Goal: Transaction & Acquisition: Purchase product/service

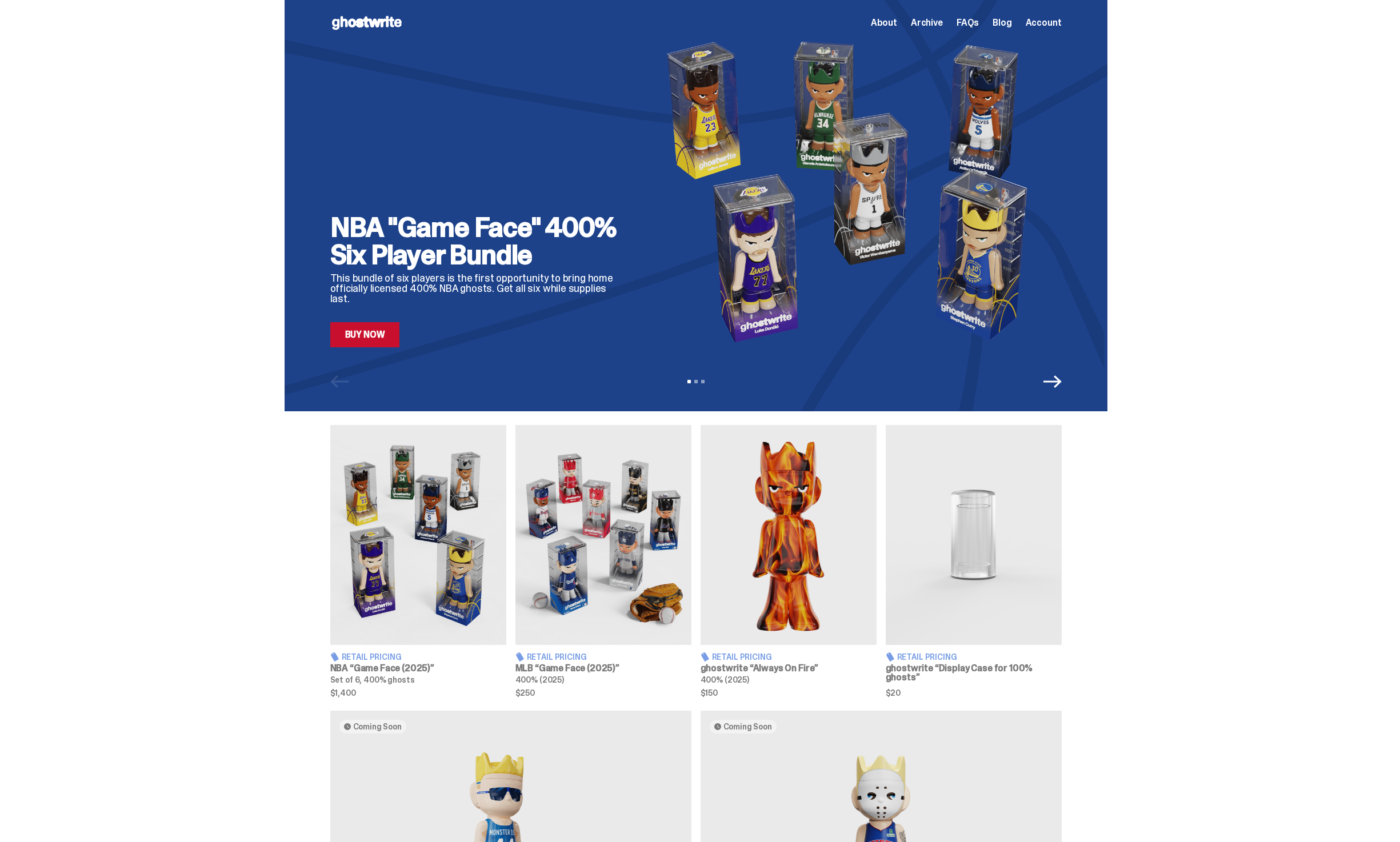
click at [576, 498] on img at bounding box center [604, 534] width 176 height 220
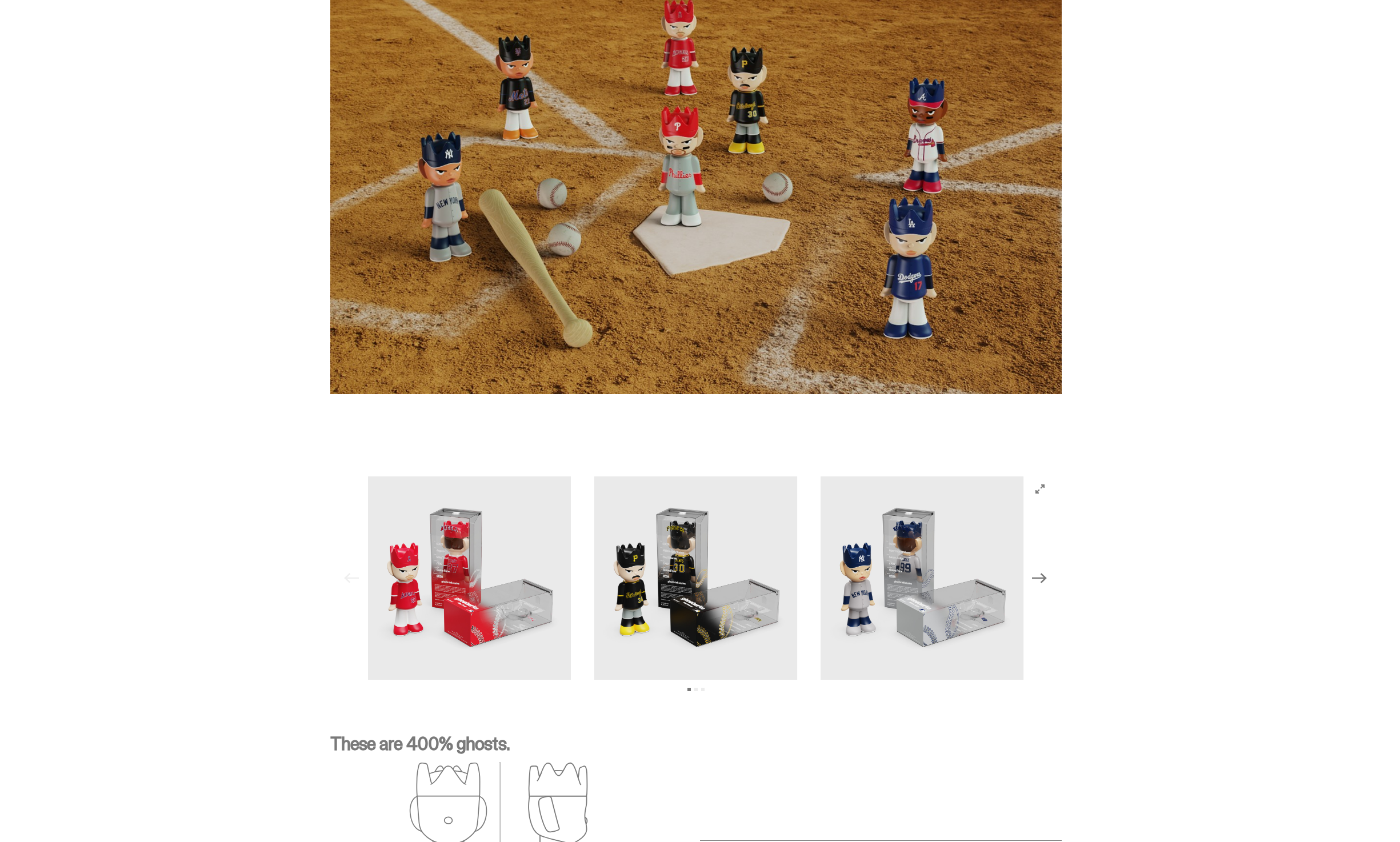
scroll to position [71, 0]
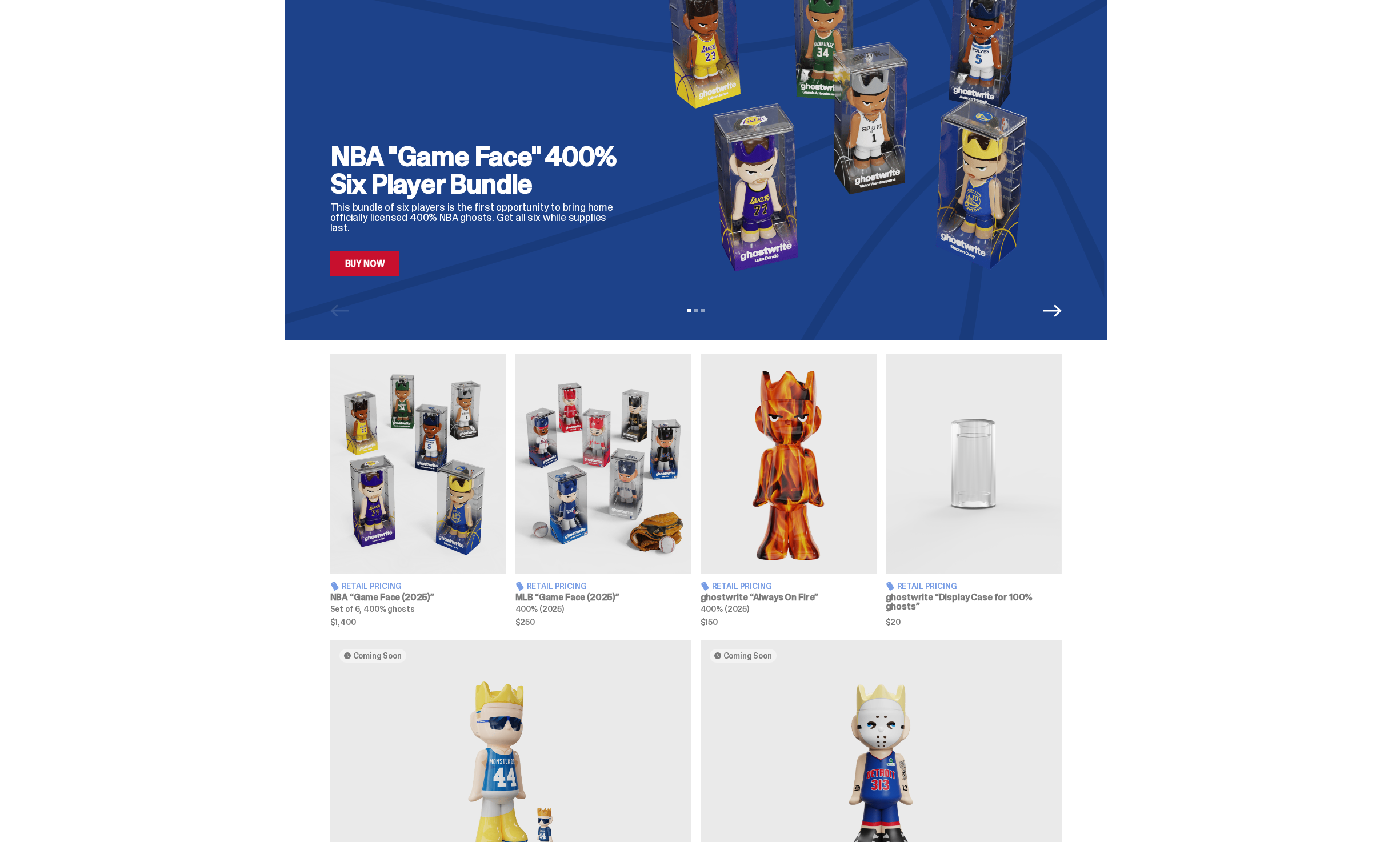
click at [454, 508] on img at bounding box center [418, 464] width 176 height 220
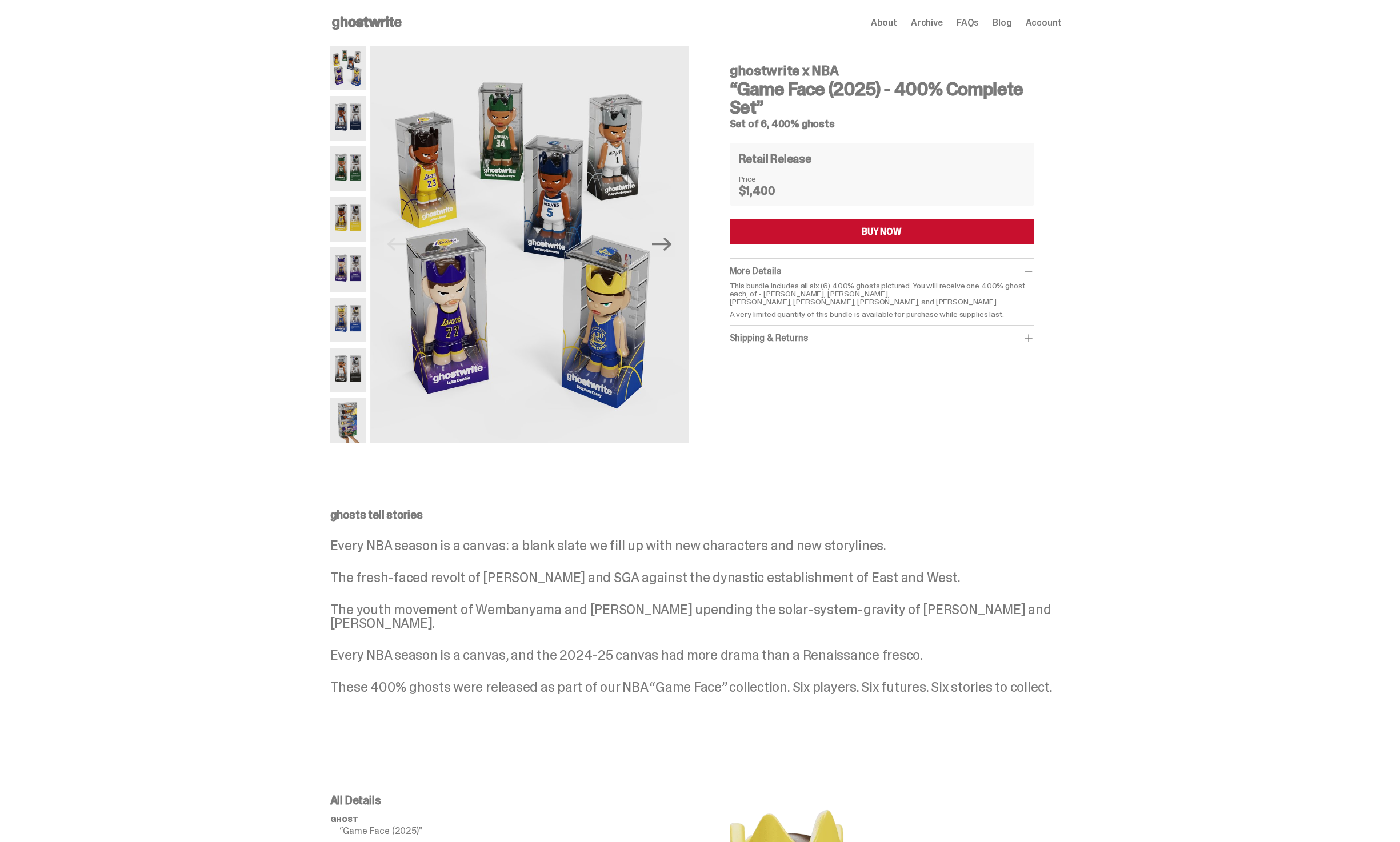
click at [856, 250] on div "ghostwrite x NBA “Game Face (2025) - 400% Complete Set” Set of 6, 400% ghosts R…" at bounding box center [882, 203] width 304 height 296
click at [862, 241] on button "BUY NOW" at bounding box center [882, 231] width 304 height 25
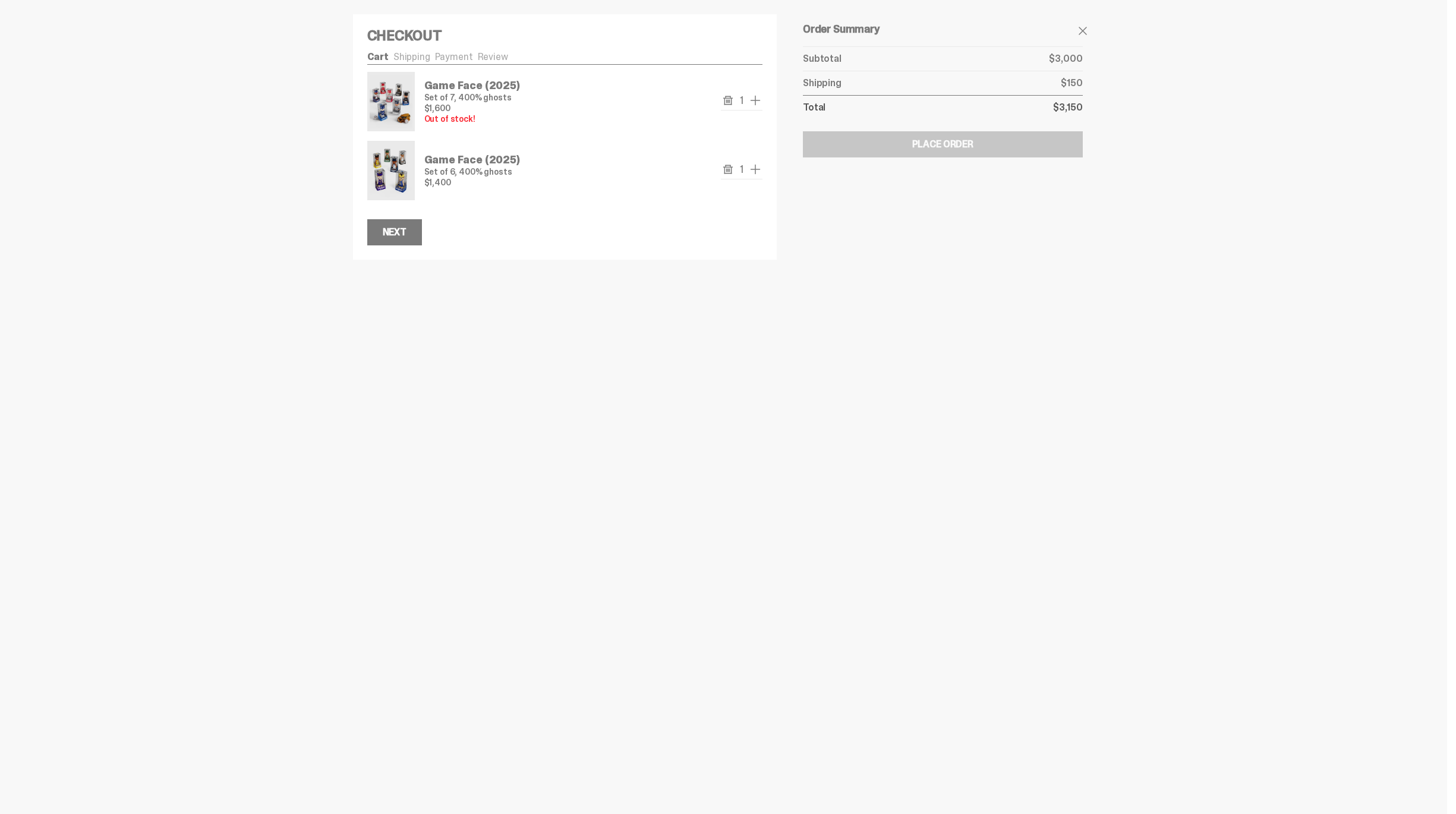
click at [733, 172] on use "remove" at bounding box center [728, 169] width 10 height 9
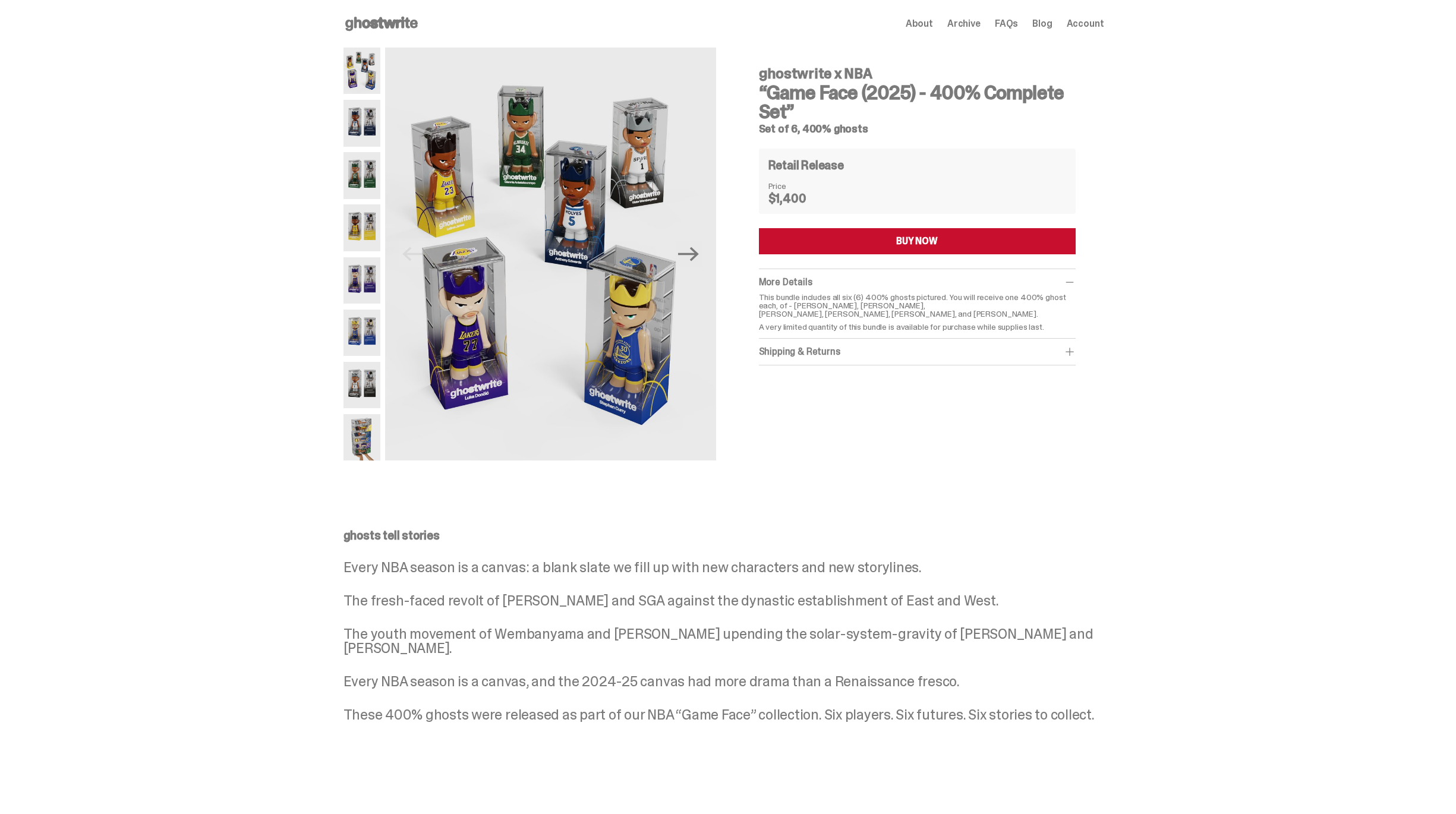
click at [972, 24] on span "Archive" at bounding box center [963, 24] width 33 height 10
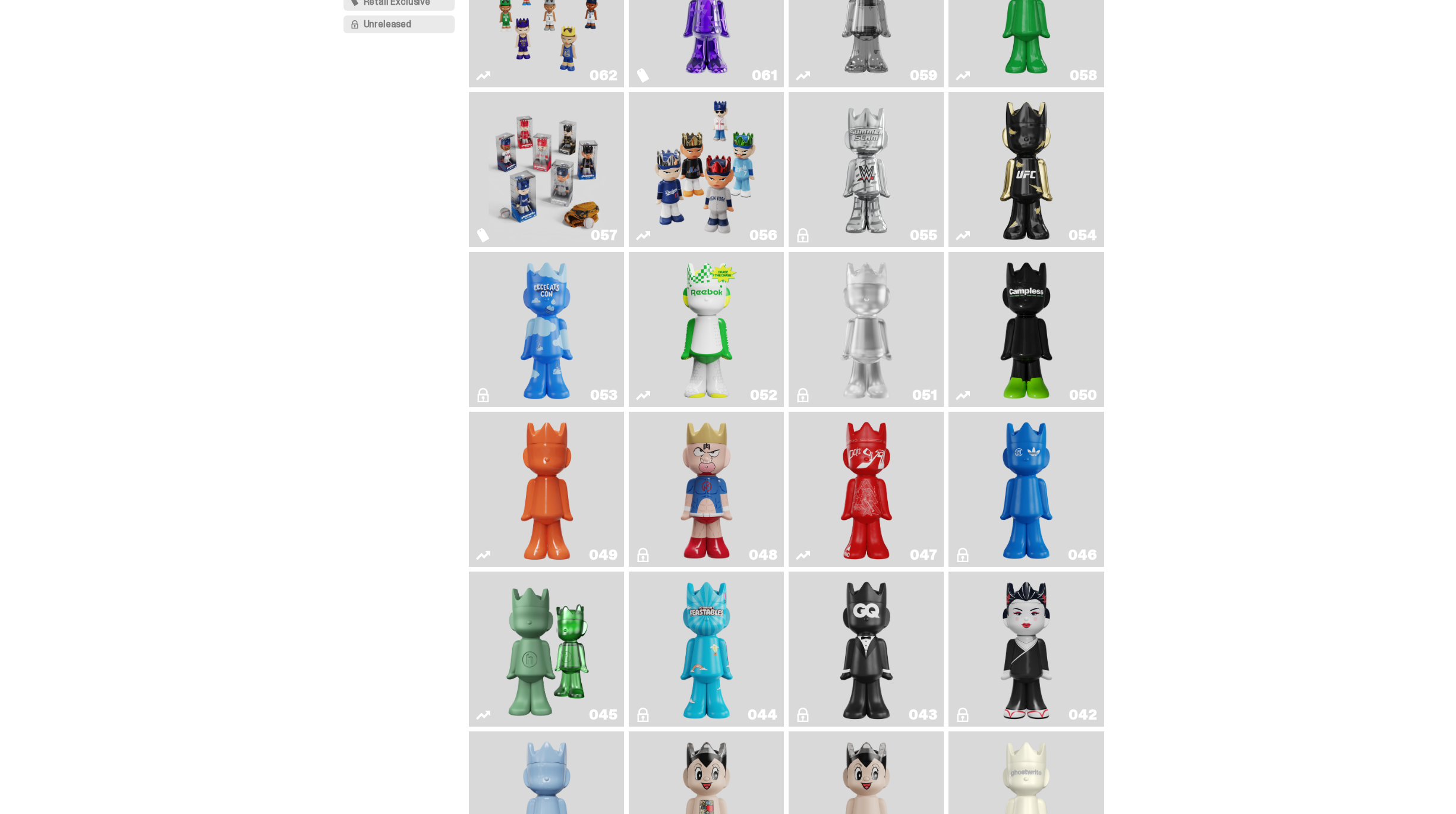
scroll to position [133, 0]
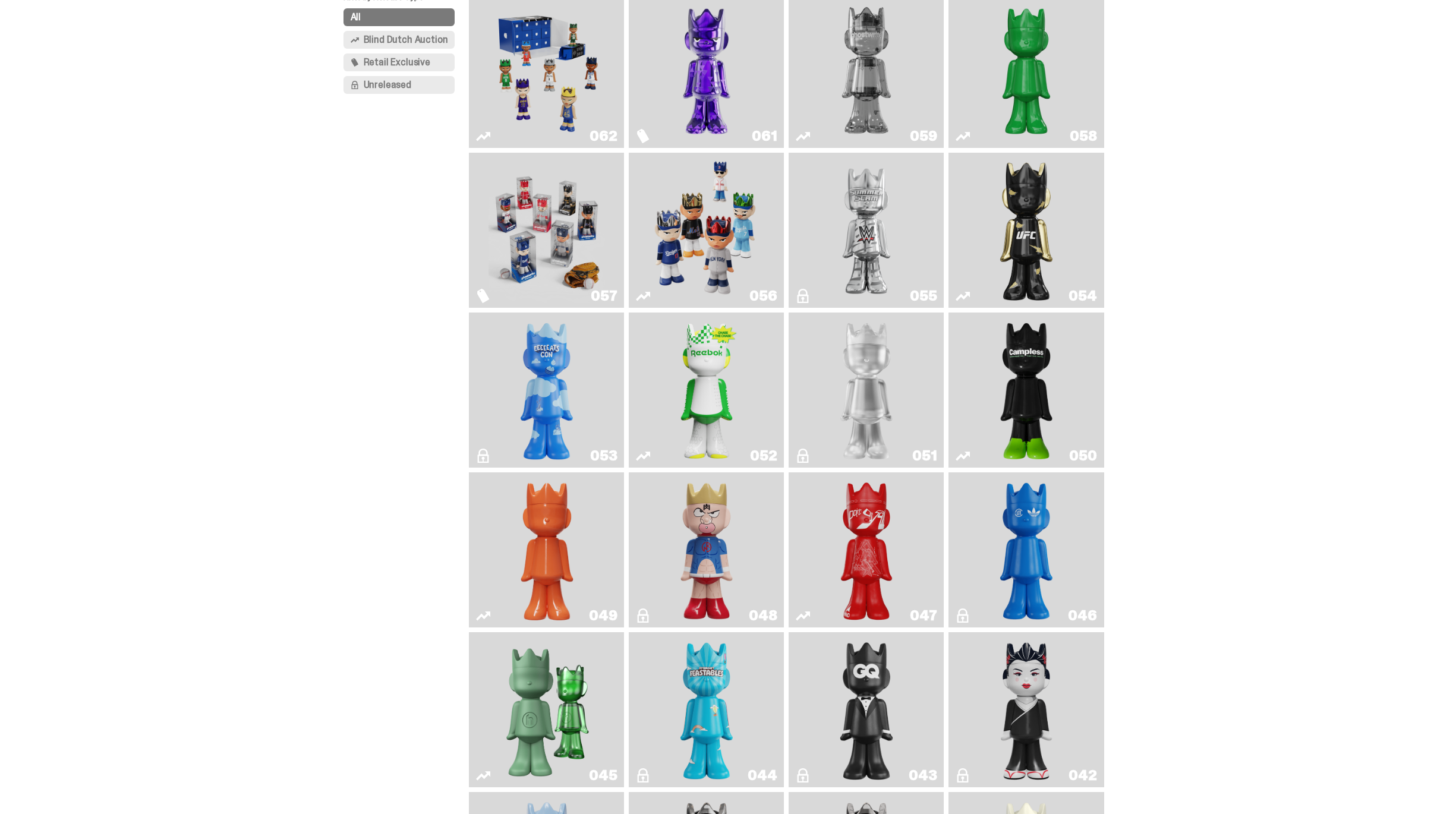
click at [704, 208] on img "Game Face (2025)" at bounding box center [707, 230] width 117 height 146
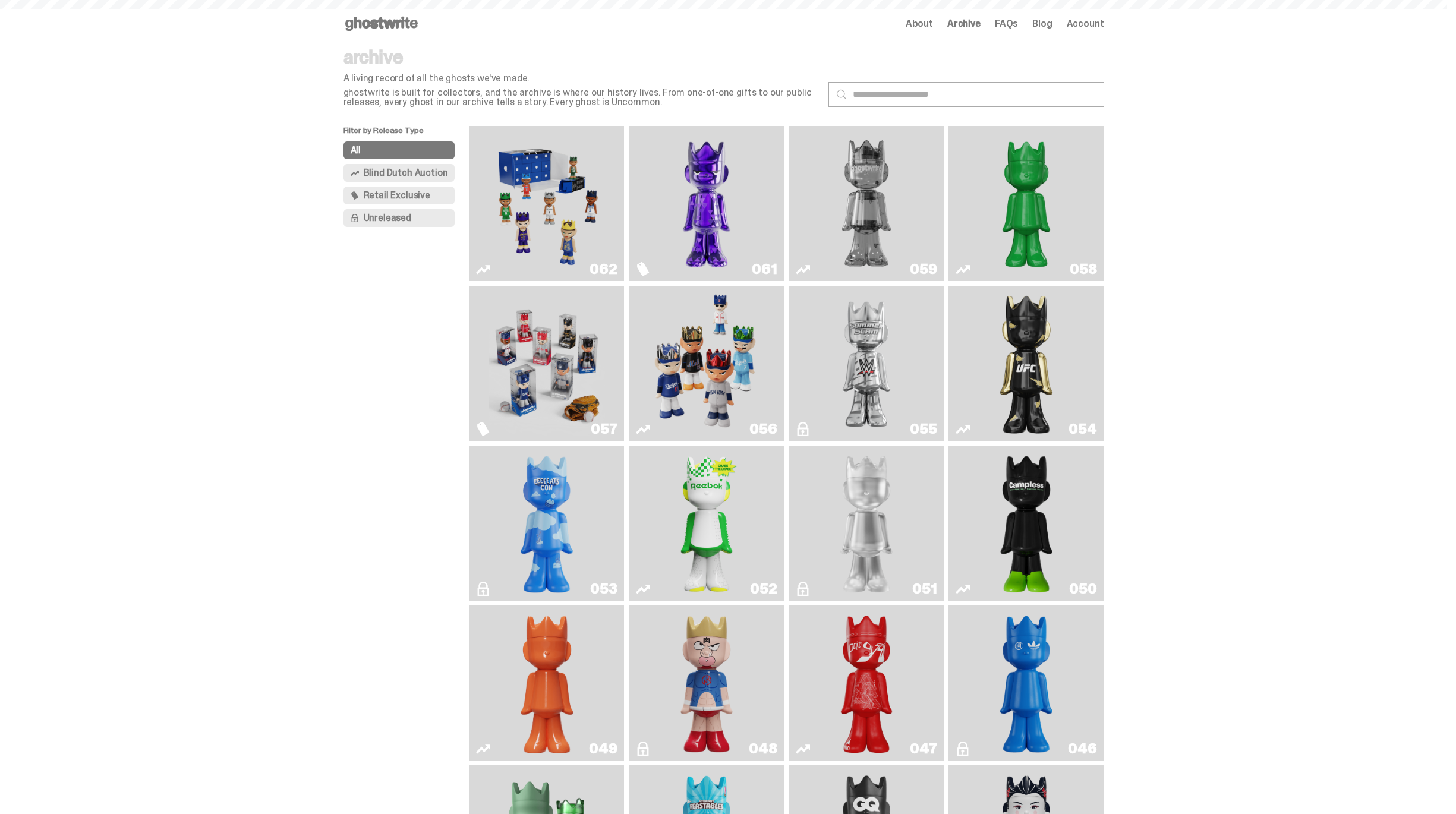
scroll to position [133, 0]
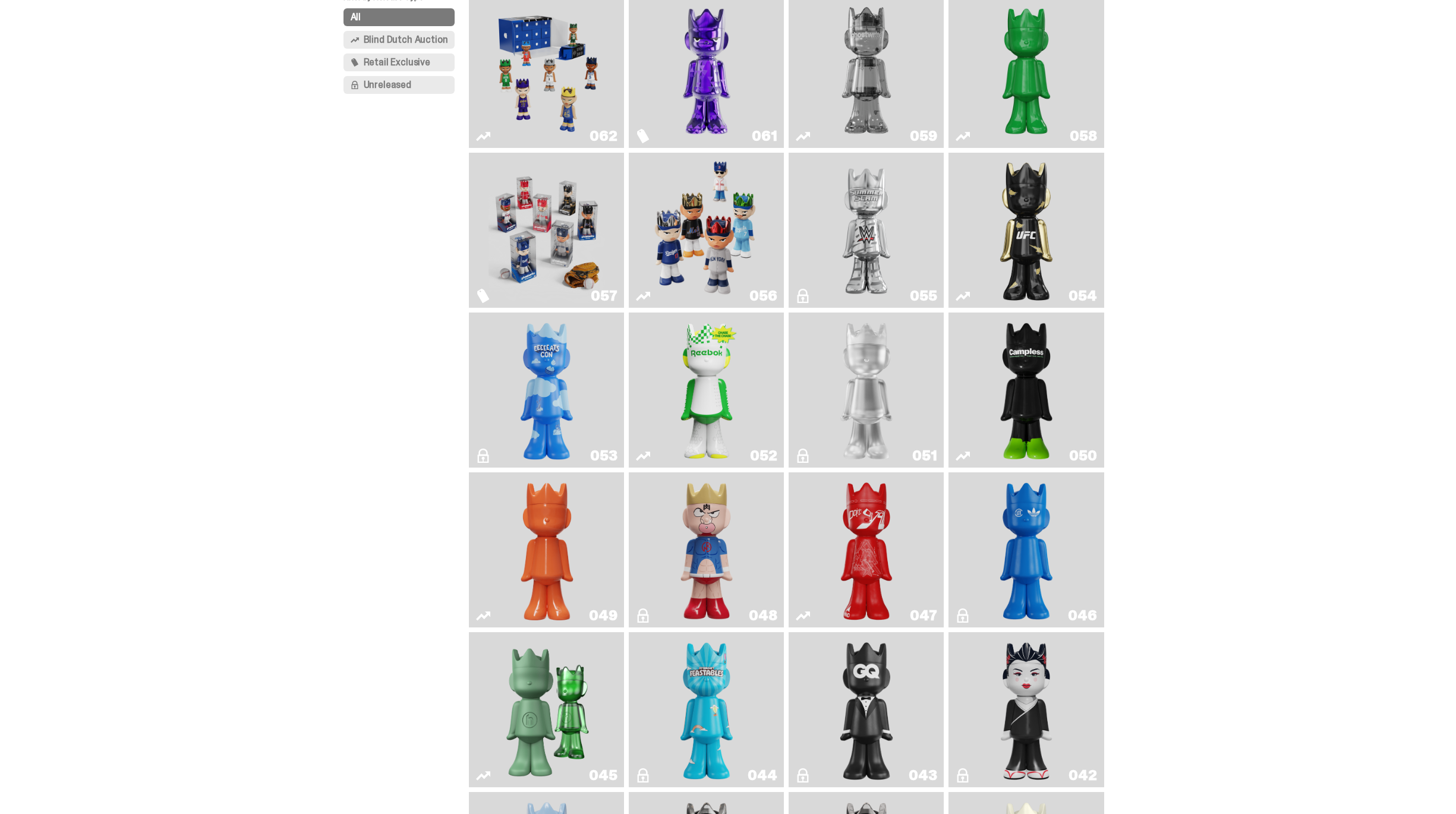
click at [837, 239] on img "I Was There SummerSlam" at bounding box center [867, 230] width 117 height 146
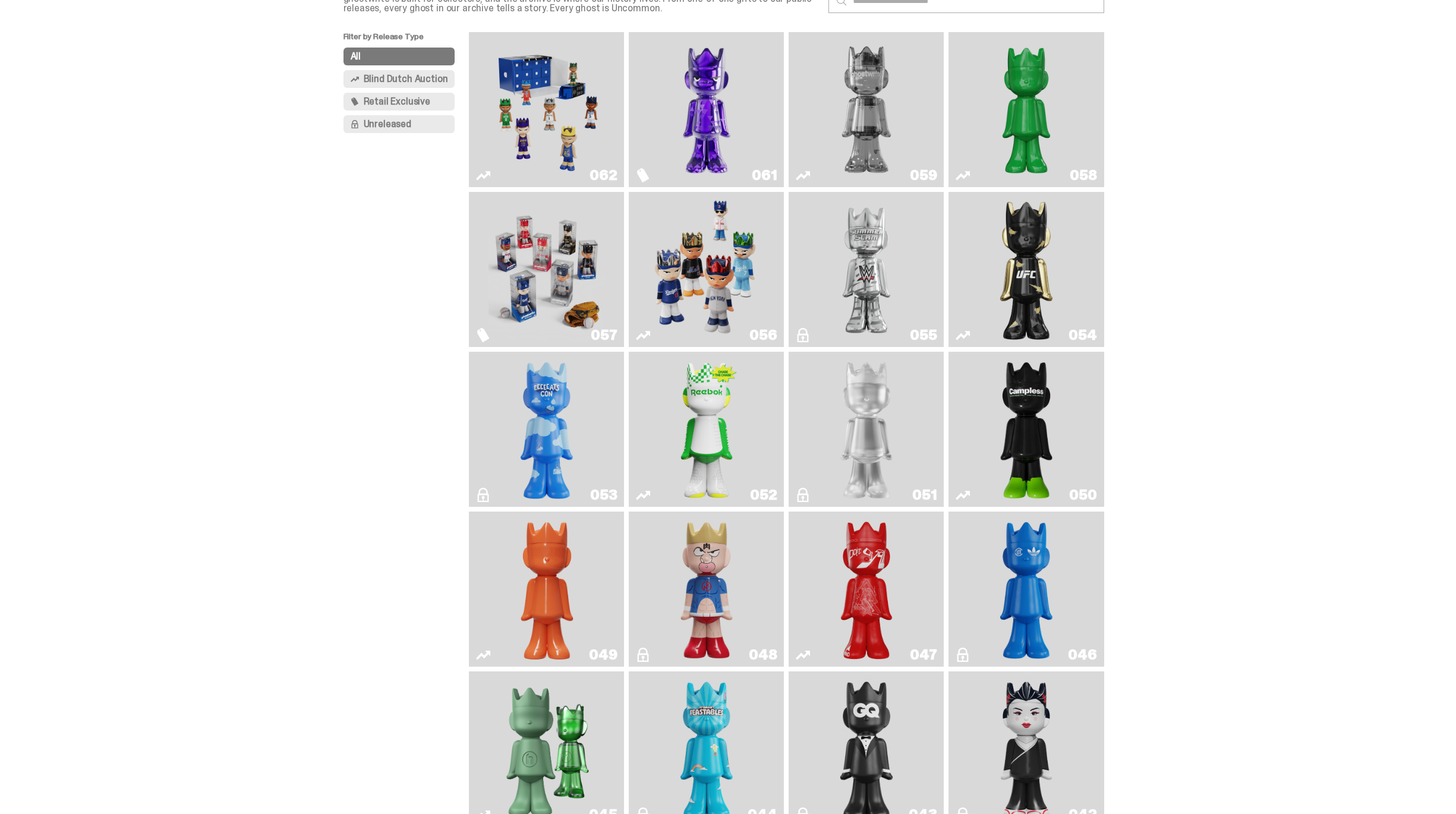
scroll to position [89, 0]
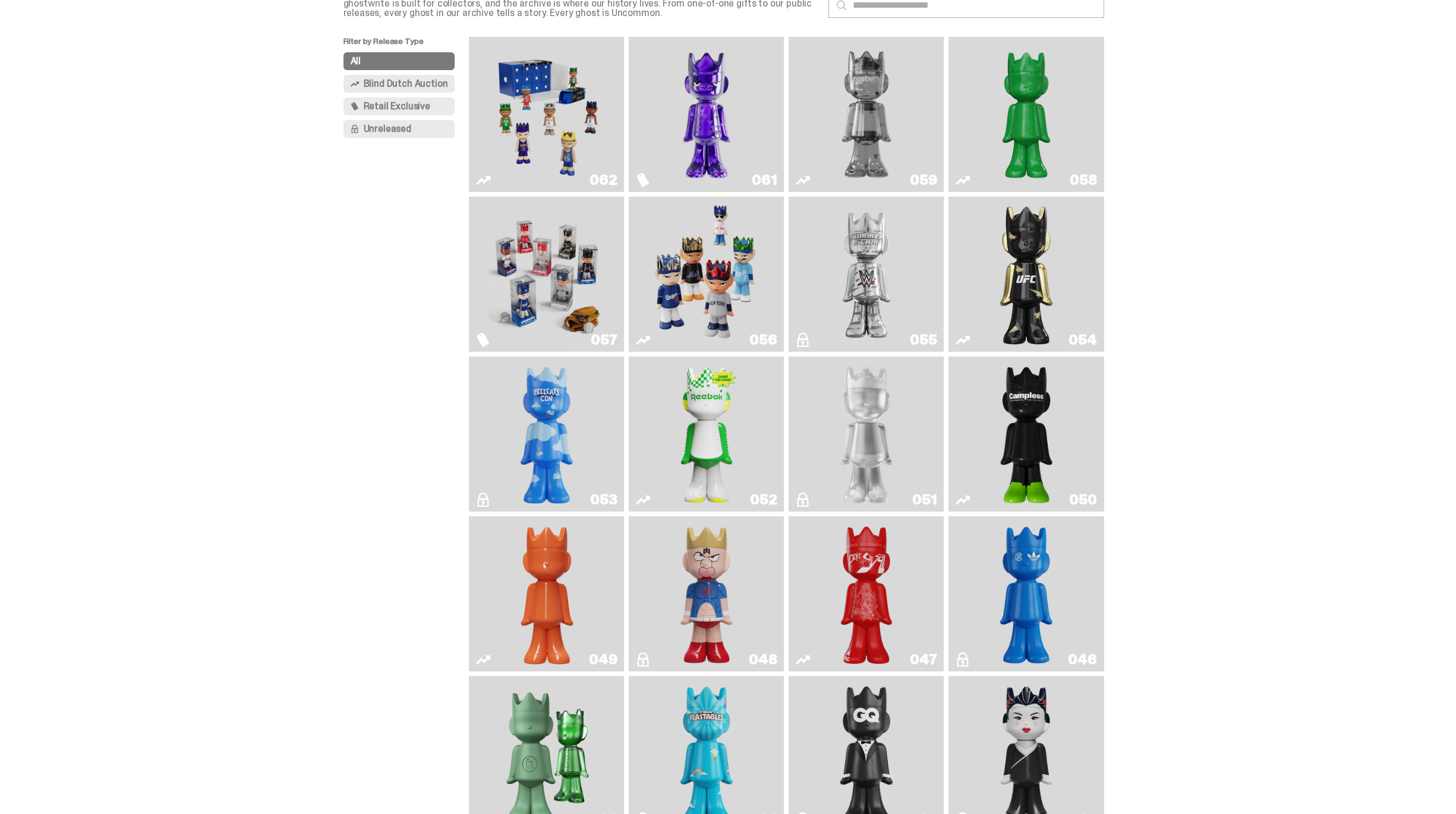
click at [554, 126] on img "Game Face (2025)" at bounding box center [547, 114] width 117 height 146
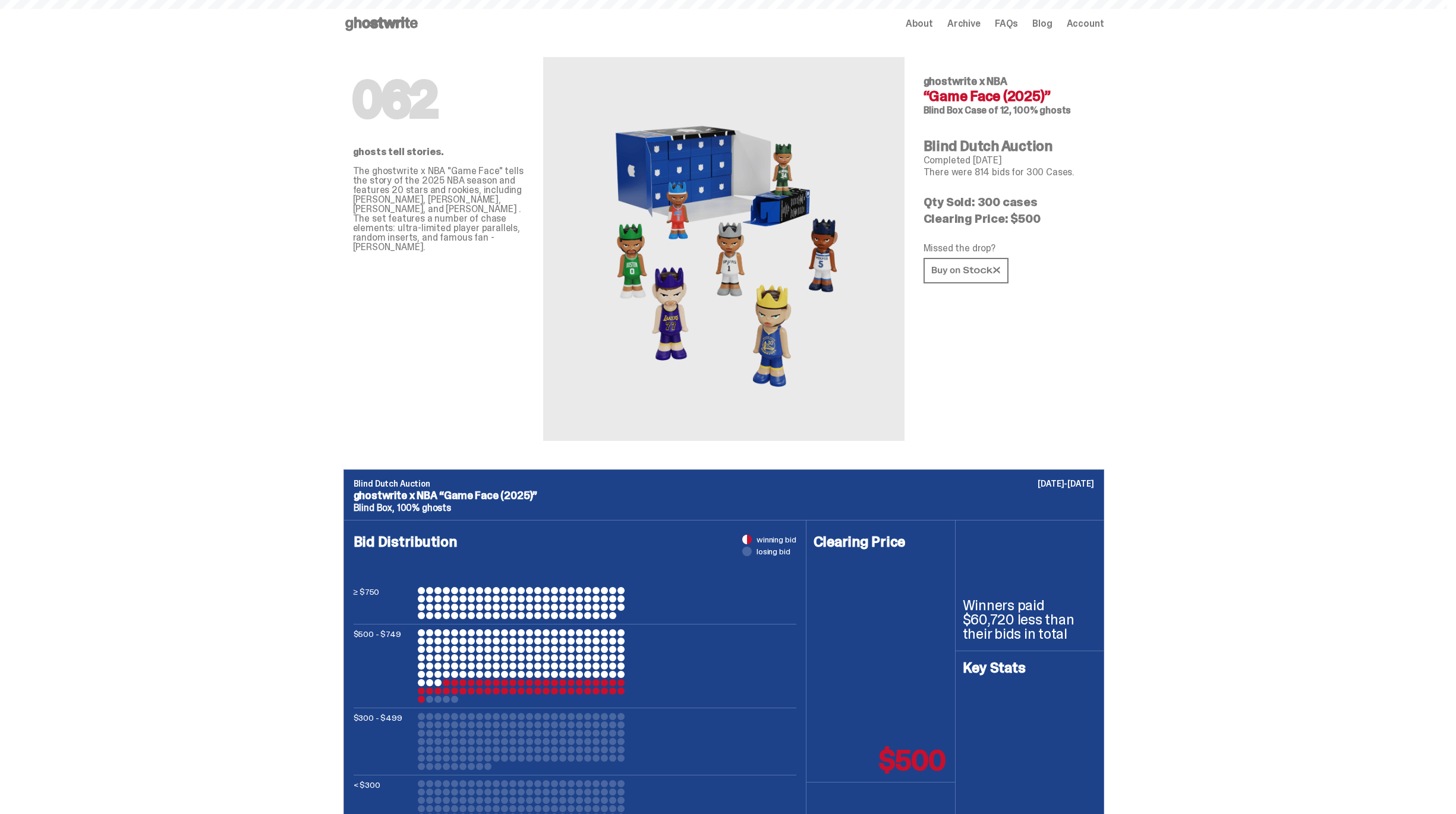
scroll to position [89, 0]
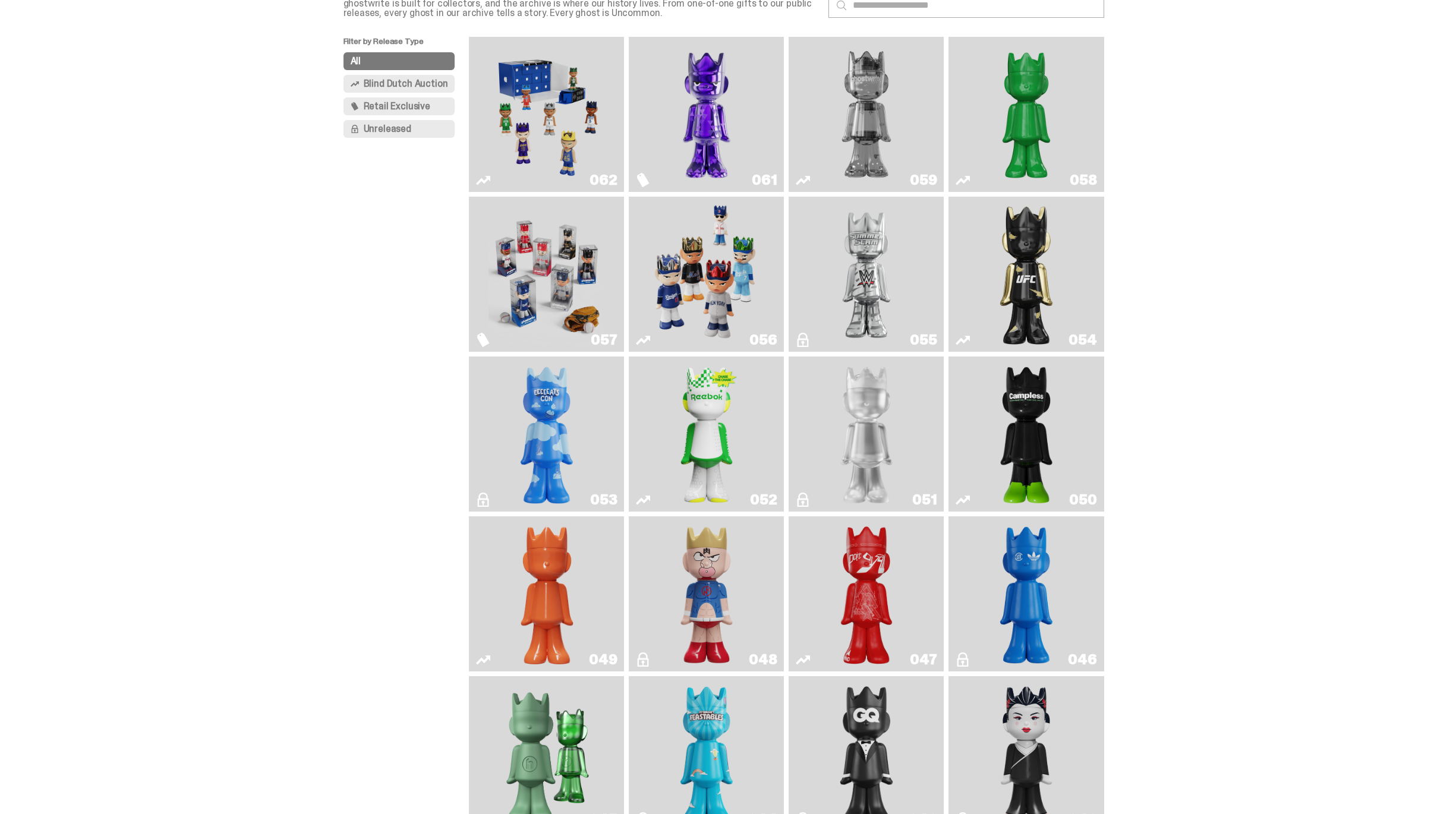
click at [531, 269] on img "Game Face (2025)" at bounding box center [547, 274] width 117 height 146
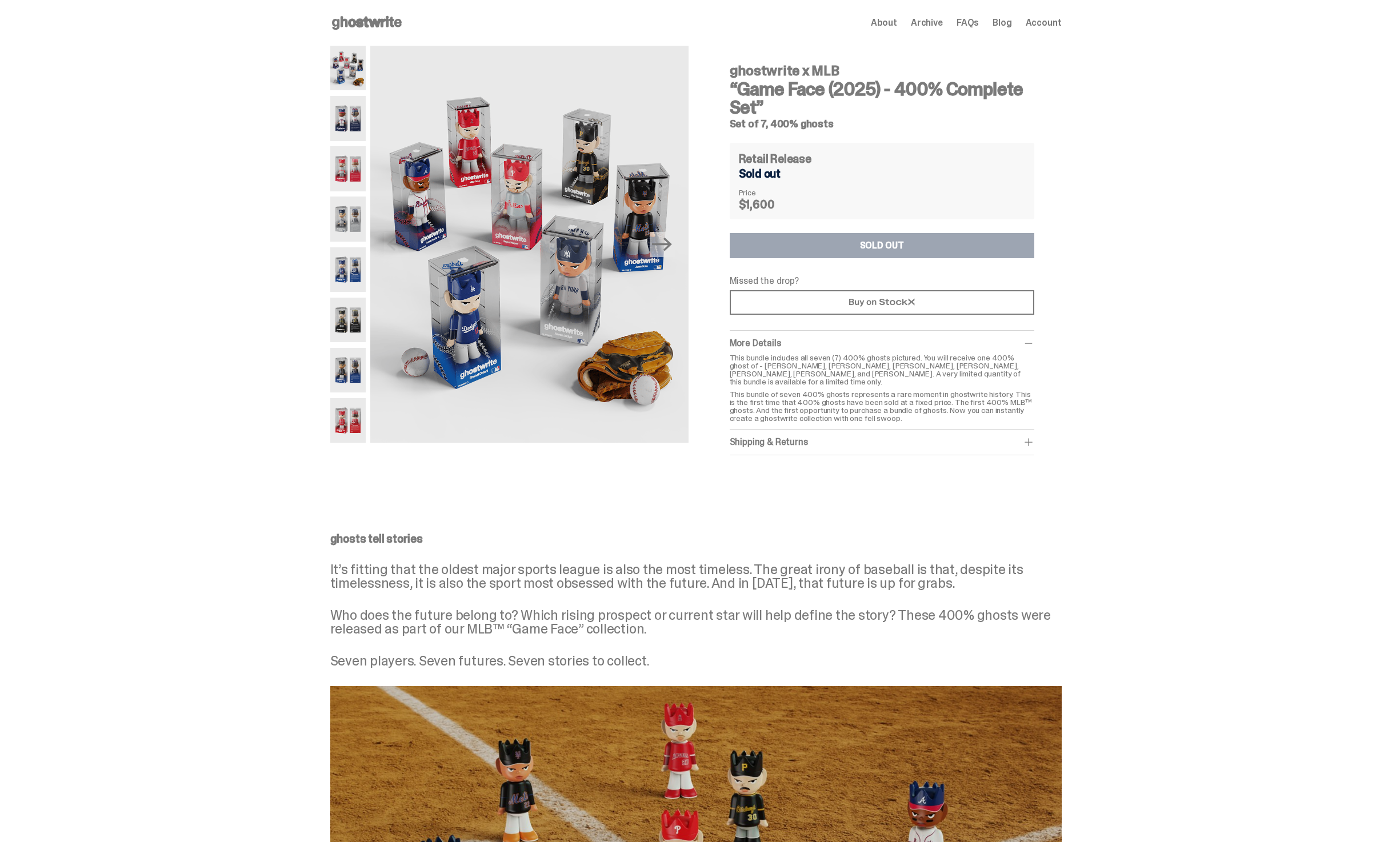
click at [171, 361] on div "ghostwrite x MLB “Game Face (2025) - 400% Complete Set” Set of 7, 400% ghosts P…" at bounding box center [696, 262] width 1392 height 432
click at [409, 22] on div "Open main menu Home About Archive FAQs Blog Account About Archive FAQs Blog" at bounding box center [696, 22] width 731 height 18
click at [371, 28] on icon at bounding box center [367, 22] width 73 height 18
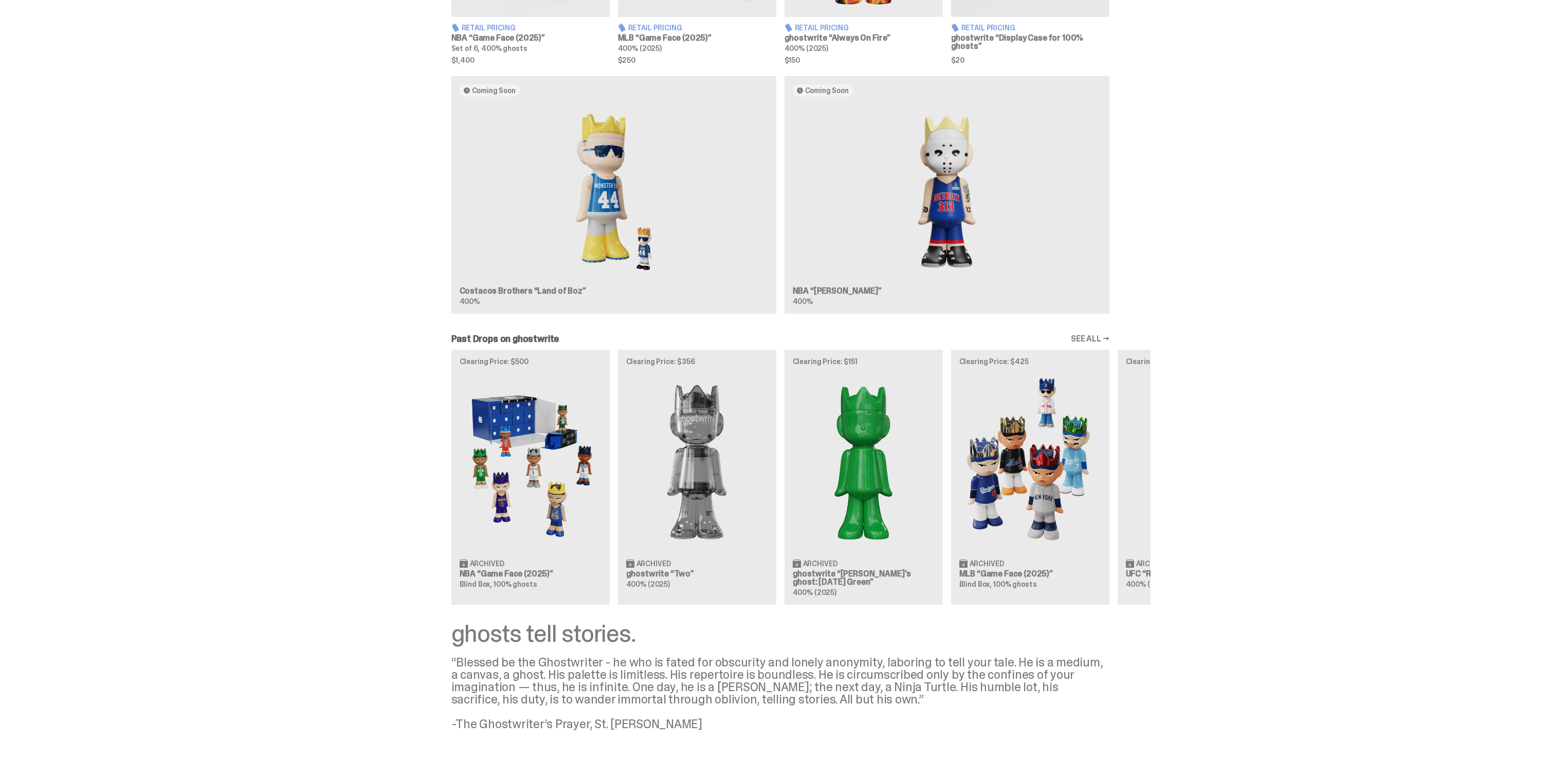
scroll to position [441, 0]
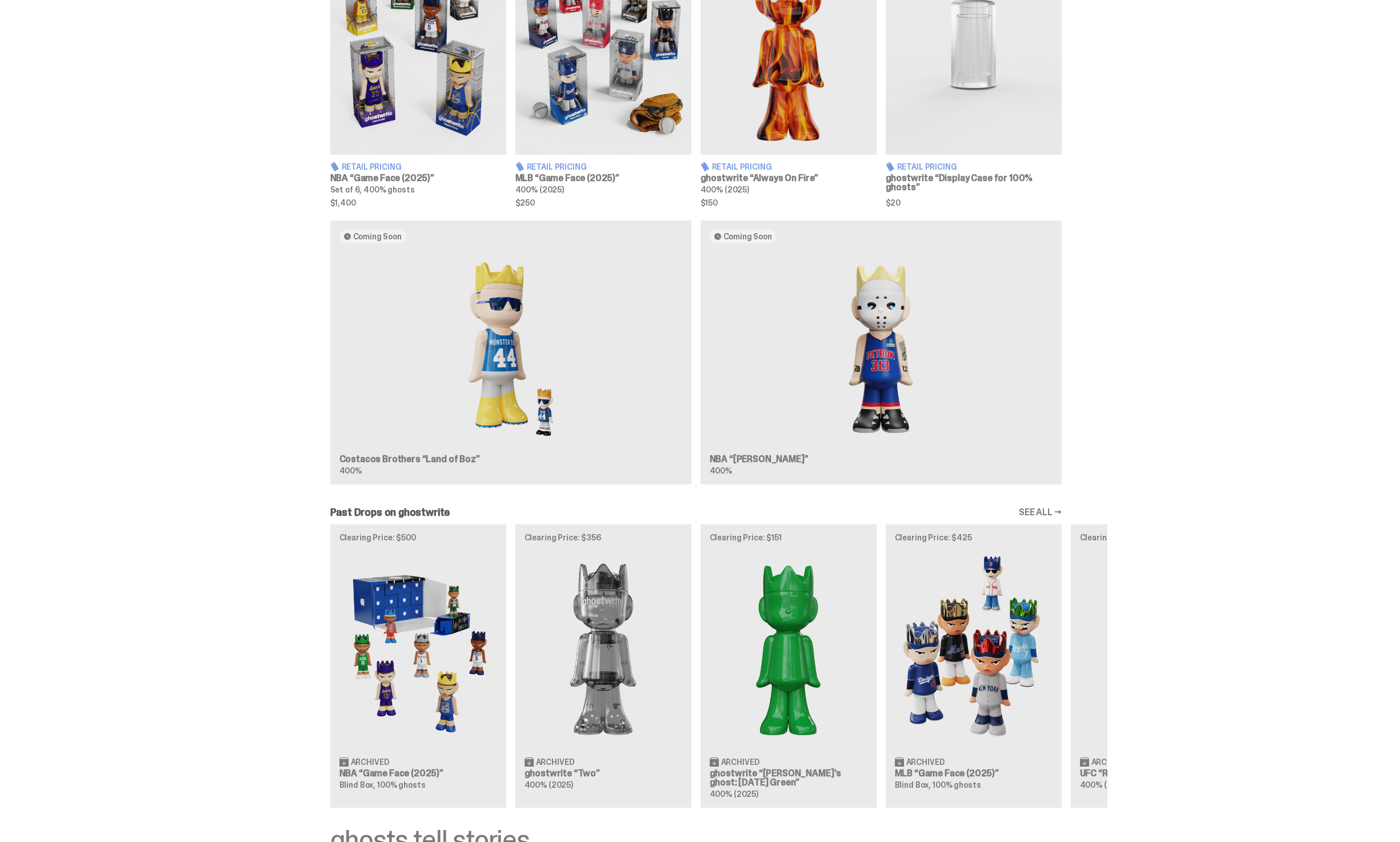
click at [566, 430] on div "Coming Soon Costacos Brothers “Land of Boz” 400% Coming Soon NBA “Eminem” 400%" at bounding box center [696, 357] width 823 height 273
click at [510, 352] on div "Coming Soon Costacos Brothers “Land of Boz” 400% Coming Soon NBA “Eminem” 400%" at bounding box center [696, 357] width 823 height 273
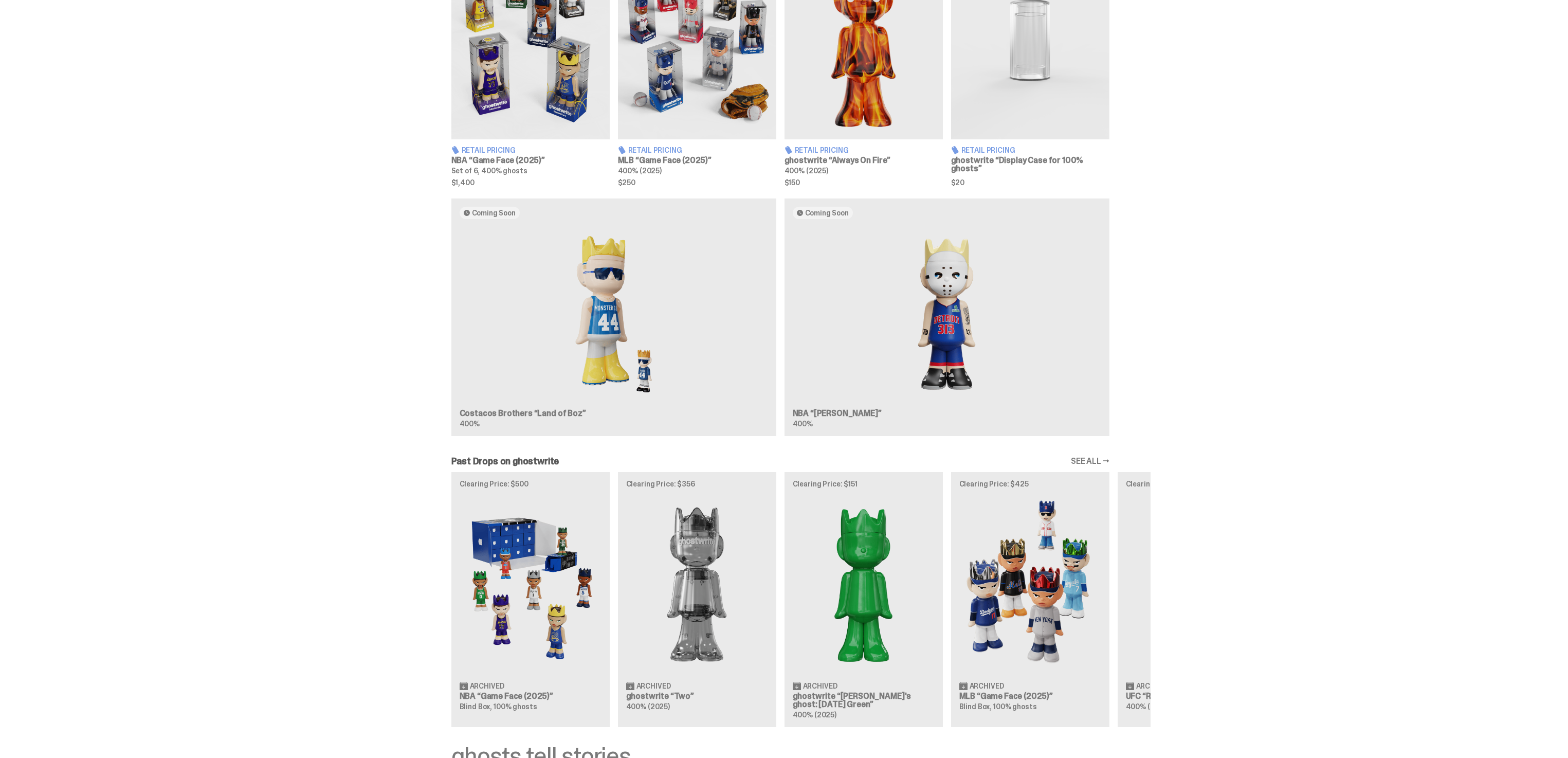
scroll to position [0, 0]
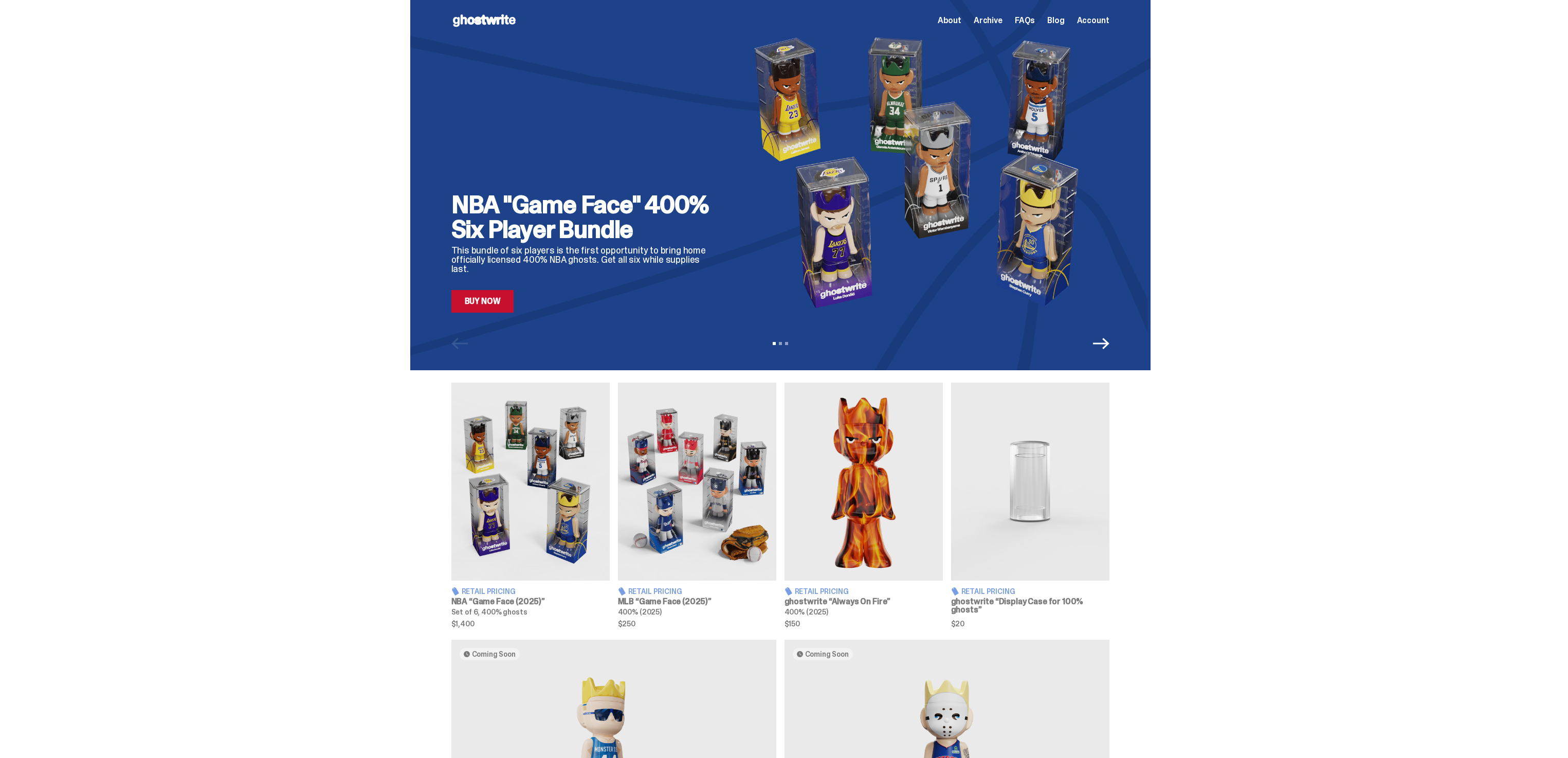
click at [324, 308] on div "NBA "Game Face" 400% Six Player Bundle This bundle of six players is the first …" at bounding box center [780, 185] width 1560 height 370
click at [489, 2] on div "Open main menu Home About Archive FAQs Blog Account About Archive FAQs Blog Acc…" at bounding box center [780, 21] width 658 height 41
click at [489, 19] on use at bounding box center [484, 21] width 63 height 12
